Goal: Contribute content

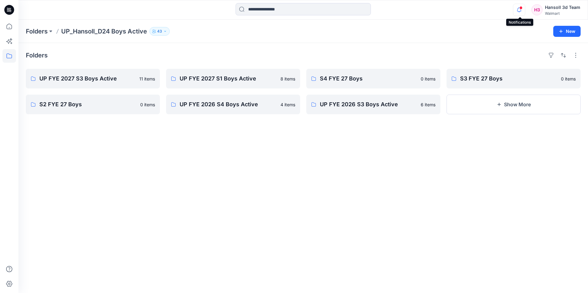
click at [520, 10] on icon "button" at bounding box center [519, 10] width 12 height 12
click at [133, 156] on div "Folders UP FYE 2027 S3 Boys Active 11 items S2 FYE 27 Boys 0 items UP FYE 2027 …" at bounding box center [303, 168] width 570 height 250
click at [114, 82] on p "UP FYE 2027 S3 Boys Active" at bounding box center [92, 78] width 106 height 9
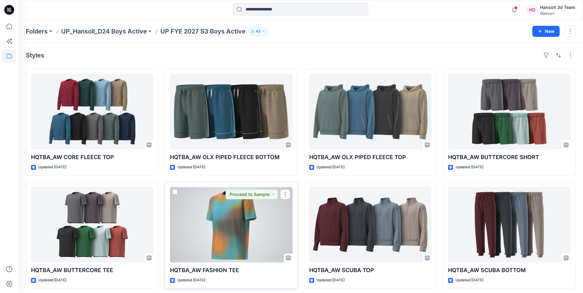
click at [264, 218] on div at bounding box center [231, 224] width 122 height 75
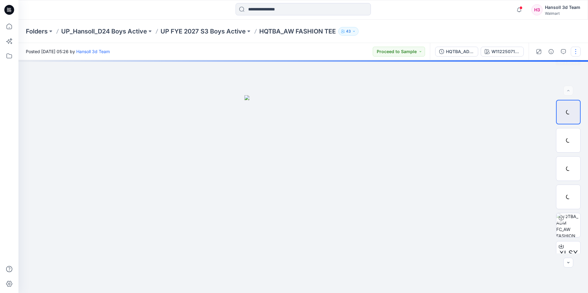
click at [579, 53] on button "button" at bounding box center [576, 52] width 10 height 10
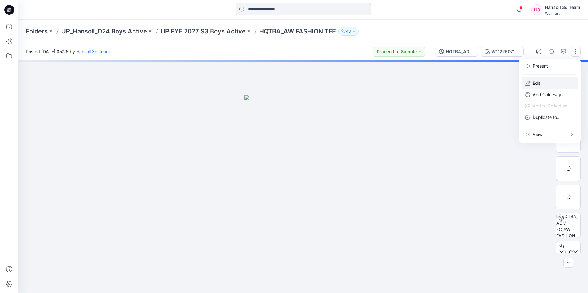
click at [535, 85] on p "Edit" at bounding box center [537, 83] width 8 height 6
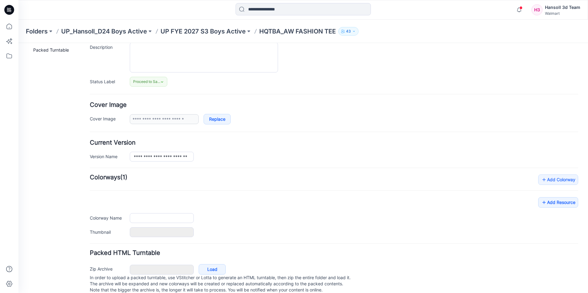
type input "**********"
type textarea "**********"
type input "**********"
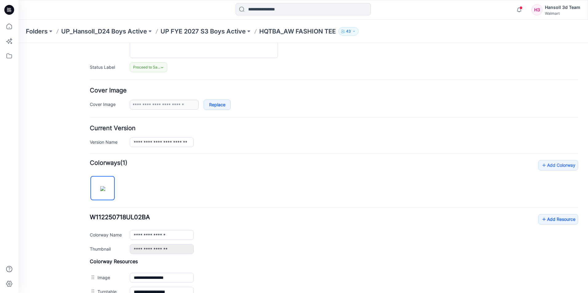
scroll to position [208, 0]
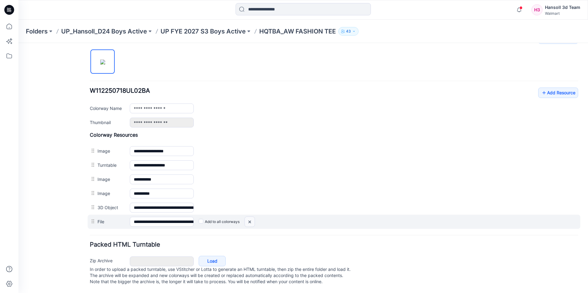
drag, startPoint x: 251, startPoint y: 216, endPoint x: 346, endPoint y: 77, distance: 167.7
click at [251, 217] on img at bounding box center [250, 222] width 10 height 10
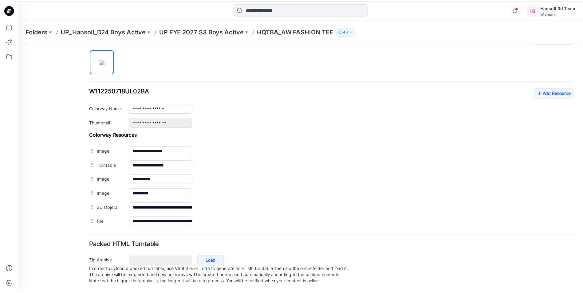
scroll to position [194, 0]
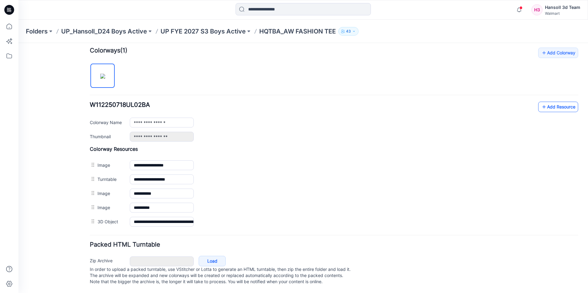
click at [541, 102] on icon at bounding box center [544, 107] width 6 height 10
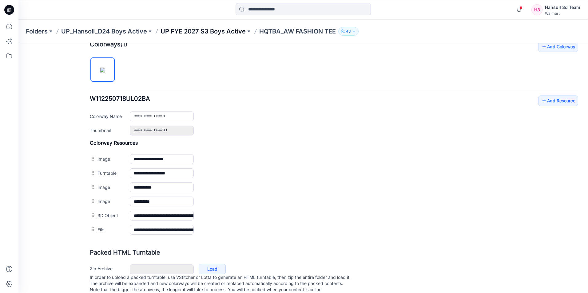
click at [180, 30] on p "UP FYE 2027 S3 Boys Active" at bounding box center [203, 31] width 85 height 9
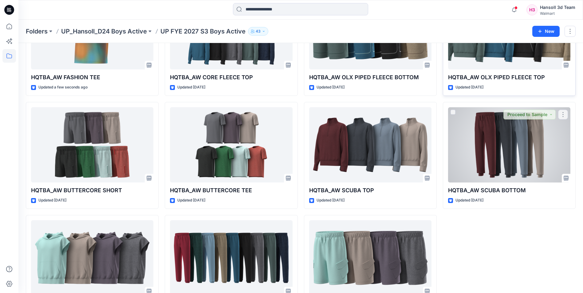
scroll to position [116, 0]
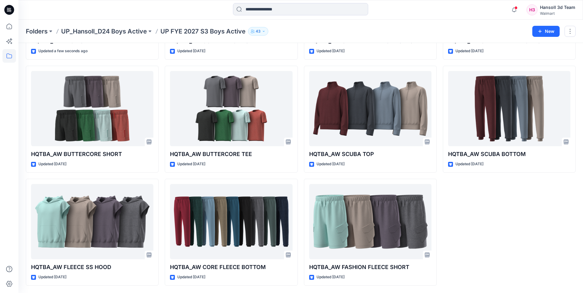
click at [535, 219] on div "HQTBA_AW OLX PIPED FLEECE TOP Updated [DATE] HQTBA_AW SCUBA BOTTOM Updated [DAT…" at bounding box center [509, 119] width 133 height 333
